Goal: Information Seeking & Learning: Find specific fact

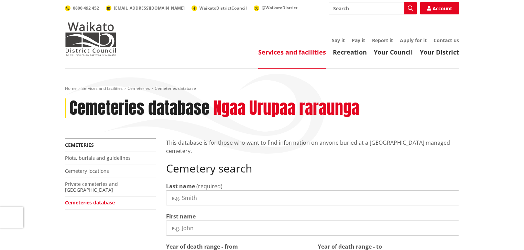
scroll to position [27, 0]
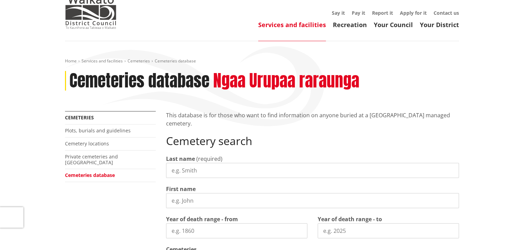
click at [180, 168] on input "Last name" at bounding box center [312, 170] width 293 height 15
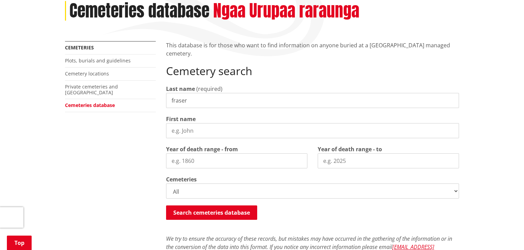
scroll to position [110, 0]
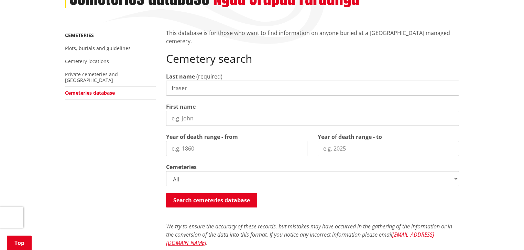
type input "fraser"
click at [195, 175] on select "All Gordonton Ashes Memorial Berm Gordonton Lawn [GEOGRAPHIC_DATA] Octagonal As…" at bounding box center [312, 178] width 293 height 15
click at [124, 162] on div "More from this section Cemeteries Plots, burials and guidelines Cemetery locati…" at bounding box center [262, 179] width 404 height 300
click at [198, 114] on input "First name" at bounding box center [312, 118] width 293 height 15
type input "[PERSON_NAME]"
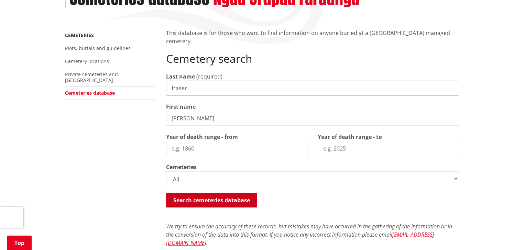
click at [192, 198] on button "Search cemeteries database" at bounding box center [211, 200] width 91 height 14
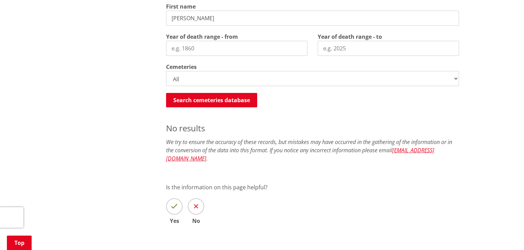
scroll to position [195, 0]
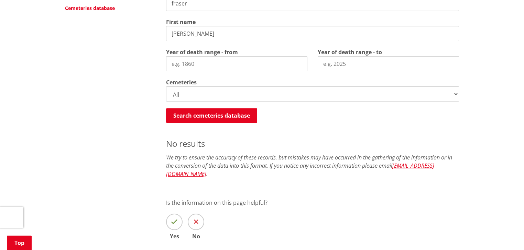
drag, startPoint x: 187, startPoint y: 35, endPoint x: 167, endPoint y: 35, distance: 19.9
click at [167, 35] on input "[PERSON_NAME]" at bounding box center [312, 33] width 293 height 15
click at [205, 120] on button "Search cemeteries database" at bounding box center [211, 116] width 91 height 14
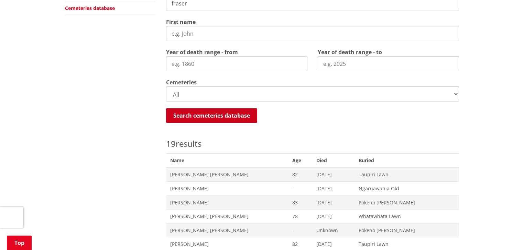
scroll to position [332, 0]
